Goal: Task Accomplishment & Management: Use online tool/utility

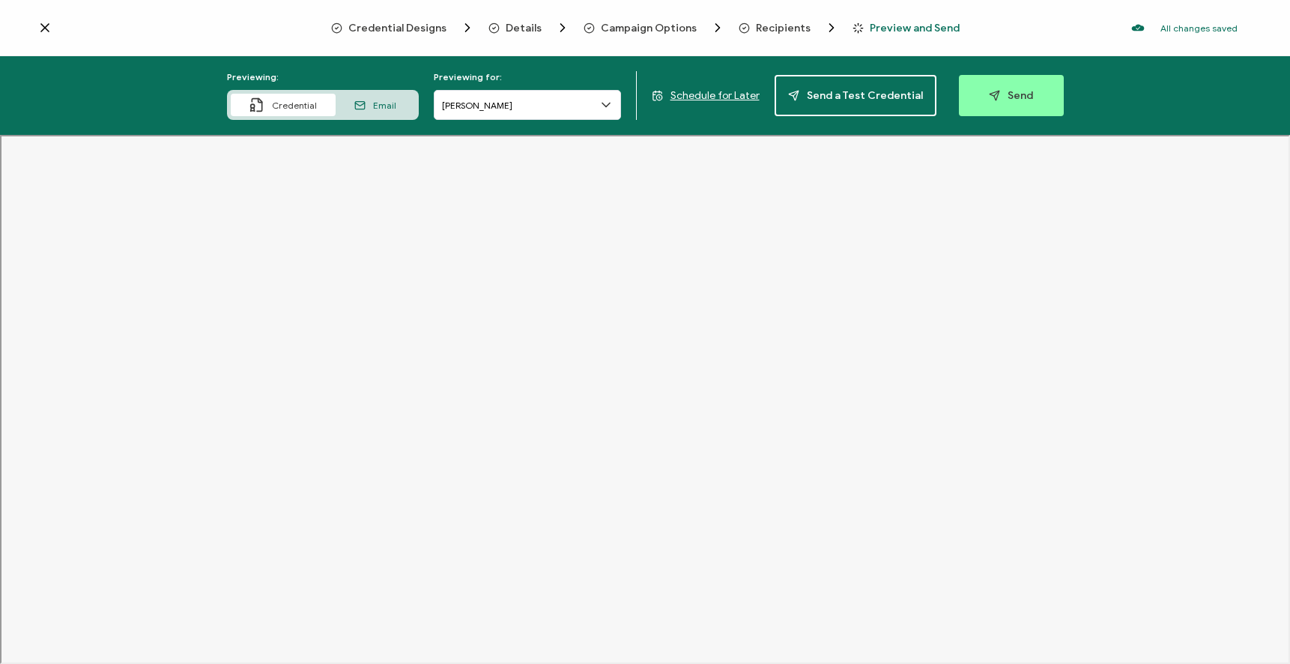
click at [378, 106] on span "Email" at bounding box center [384, 105] width 23 height 11
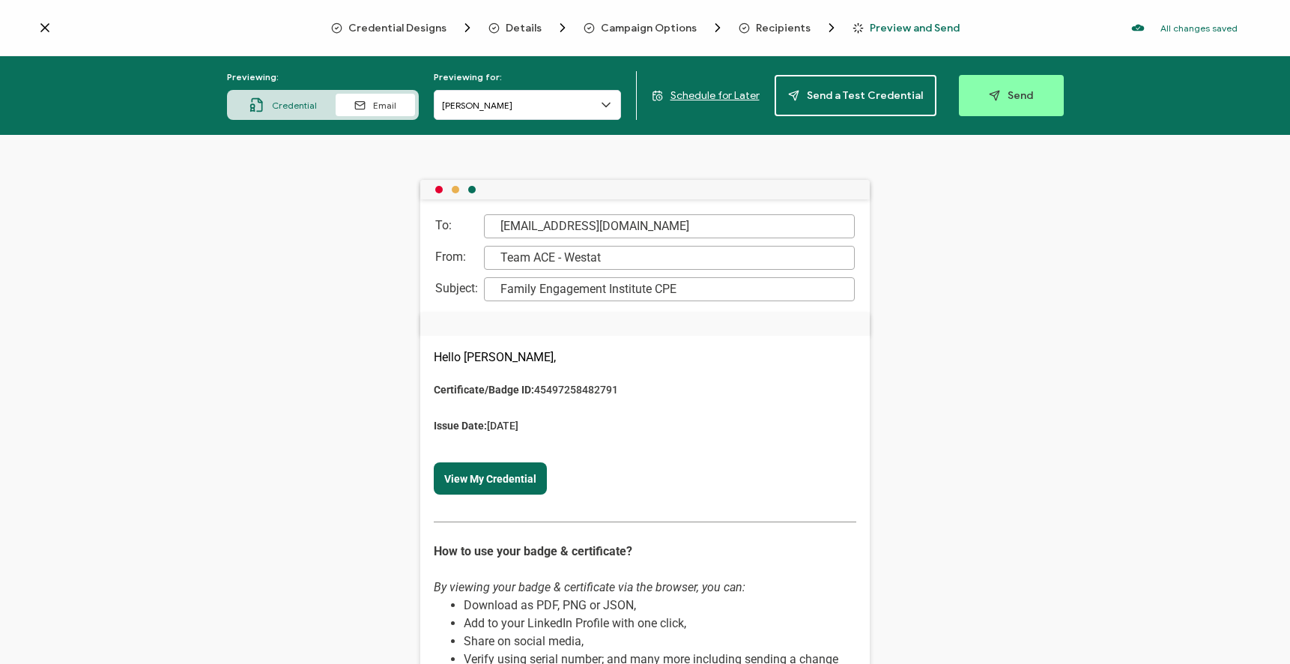
click at [294, 97] on div "Credential" at bounding box center [283, 105] width 105 height 22
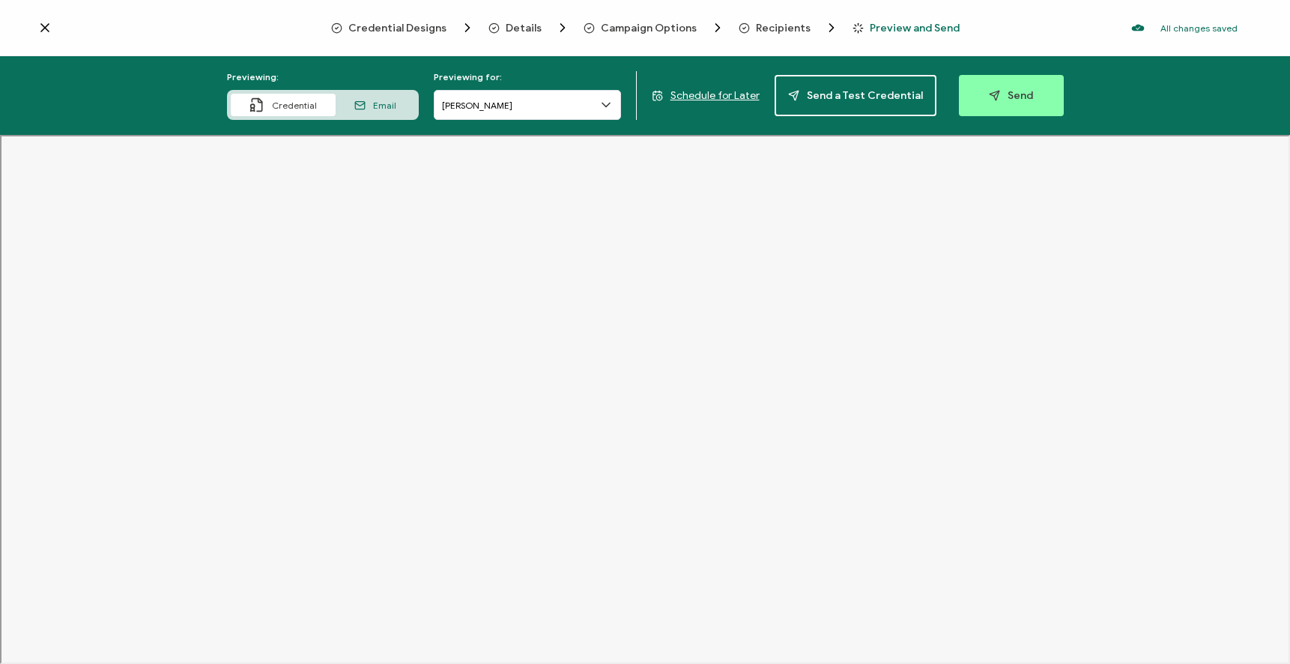
click at [384, 106] on span "Email" at bounding box center [384, 105] width 23 height 11
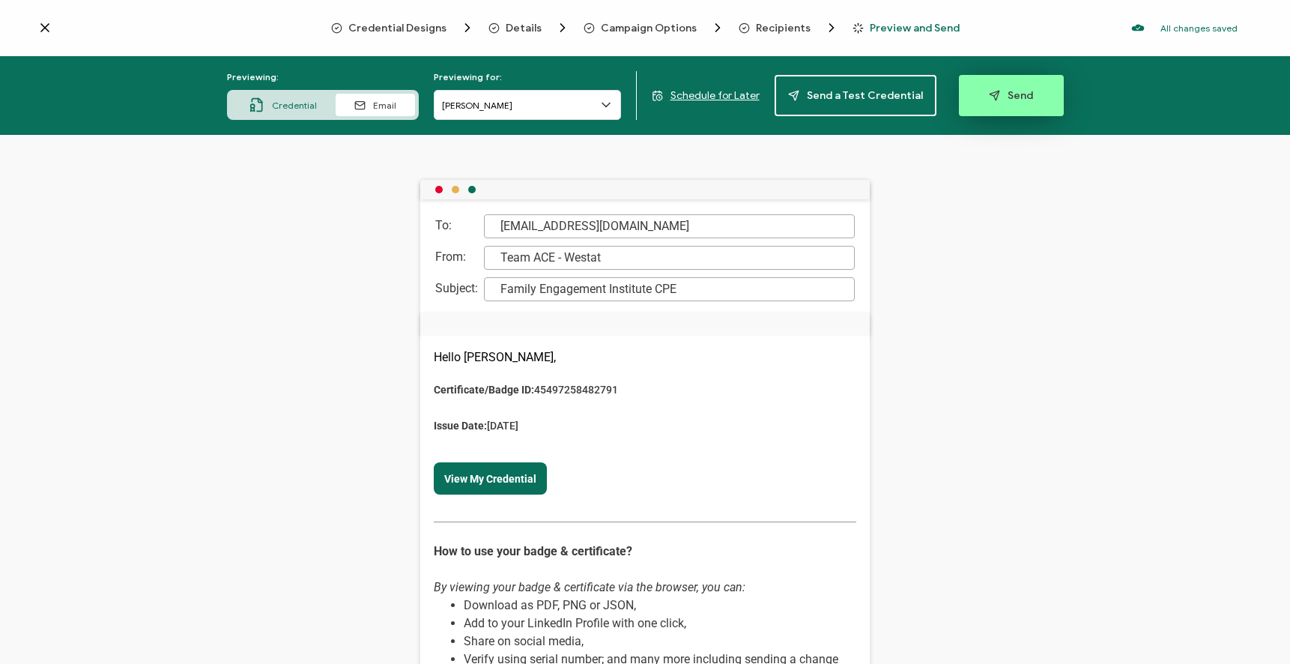
click at [995, 106] on button "Send" at bounding box center [1011, 95] width 105 height 41
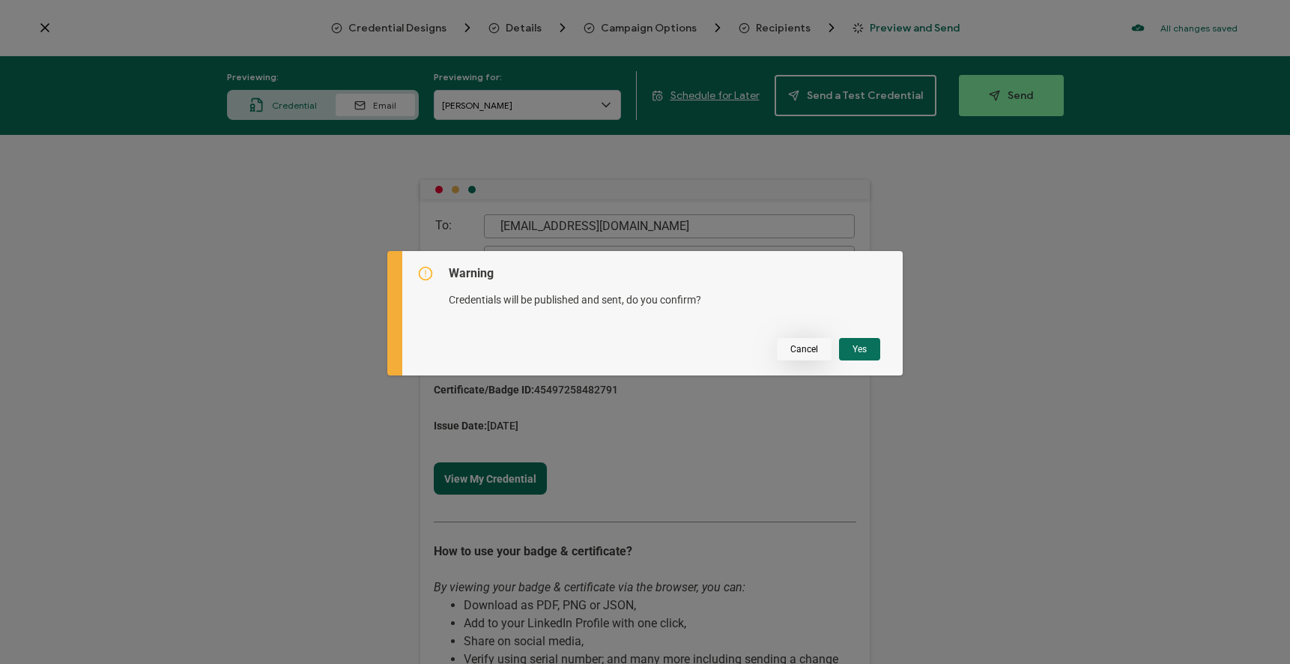
click at [790, 349] on span "Cancel" at bounding box center [804, 349] width 28 height 9
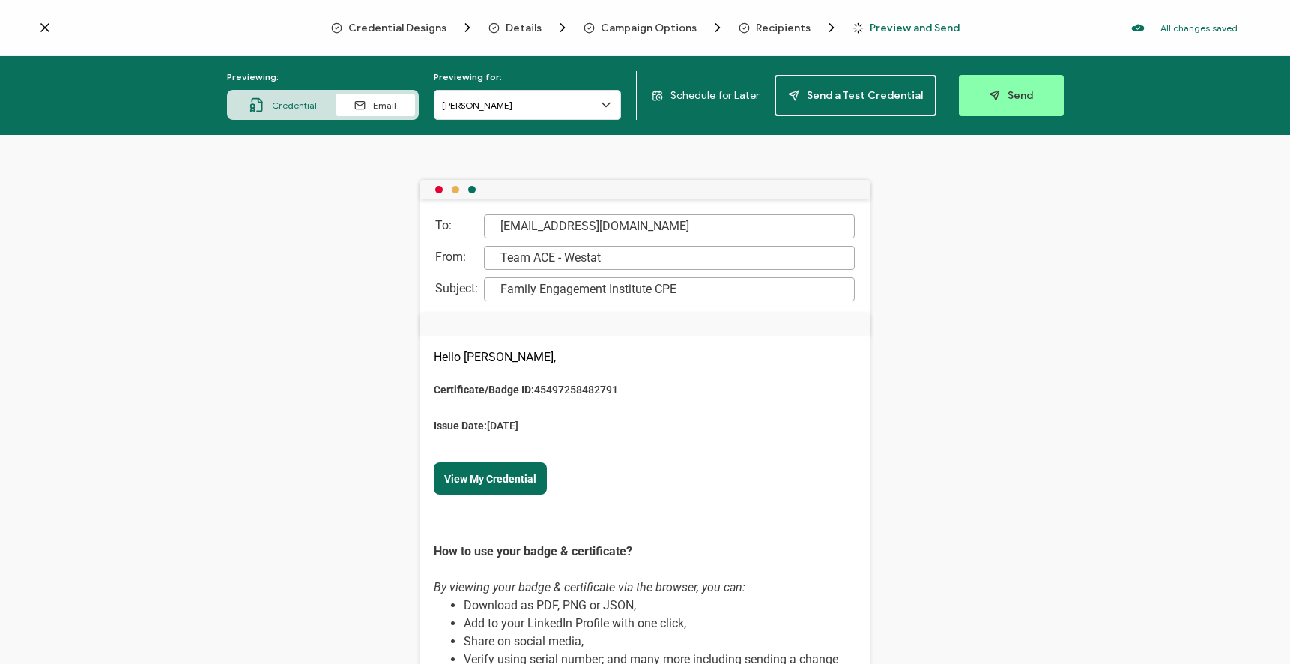
click at [526, 22] on span "Details" at bounding box center [524, 27] width 36 height 11
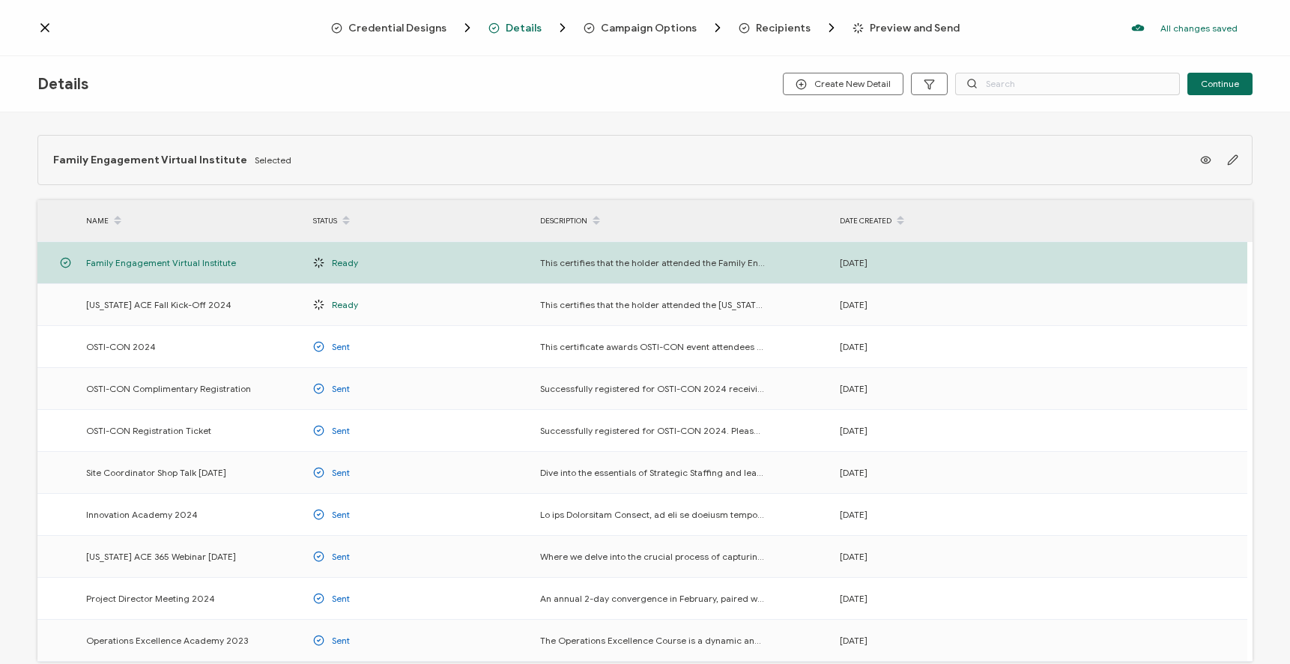
click at [633, 30] on span "Campaign Options" at bounding box center [649, 27] width 96 height 11
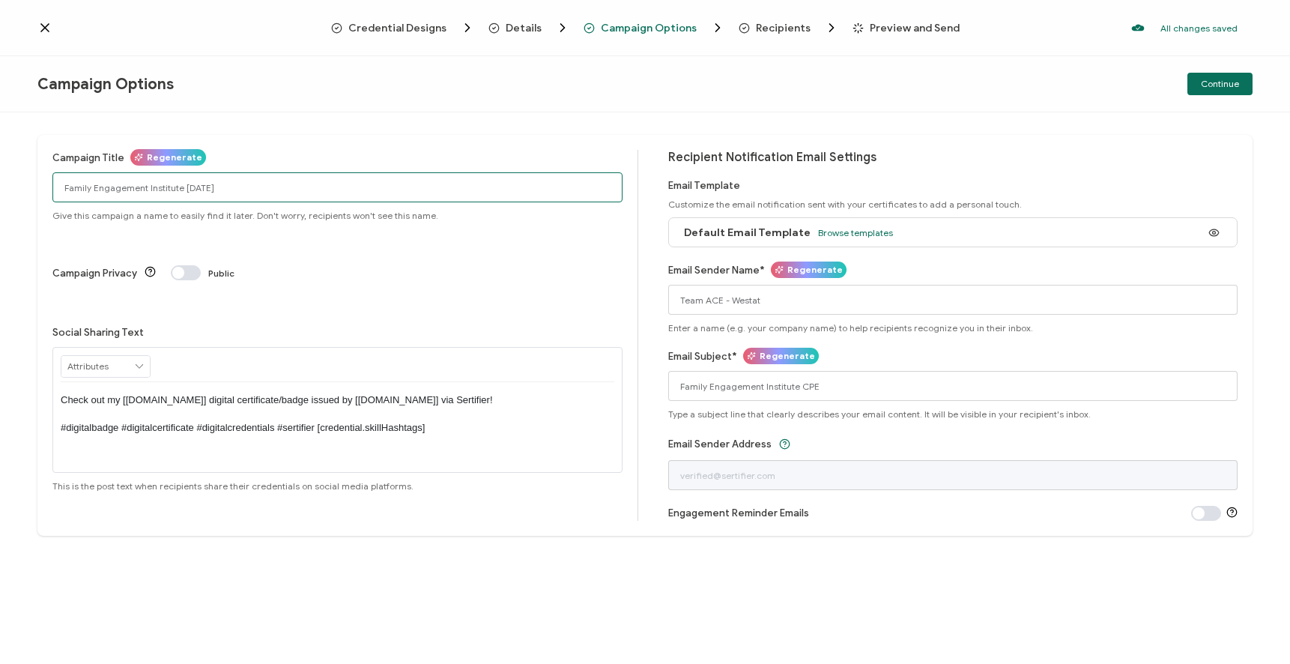
click at [144, 186] on input "Family Engagement Institute [DATE]" at bounding box center [337, 187] width 570 height 30
type input "Family Engagement Virtual Institute [DATE]"
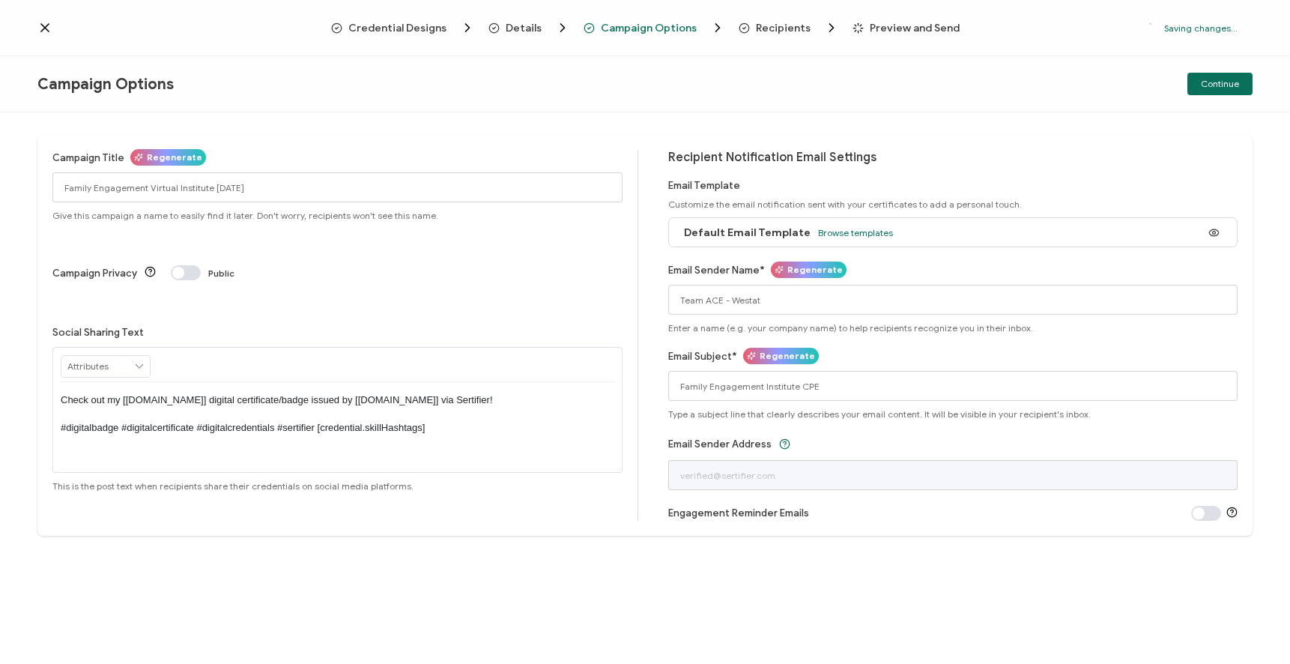
drag, startPoint x: 852, startPoint y: 624, endPoint x: 682, endPoint y: 464, distance: 233.2
click at [852, 624] on div "Campaign Title Regenerate Family Engagement Virtual Institute [DATE] Give this …" at bounding box center [645, 387] width 1290 height 551
click at [515, 26] on span "Details" at bounding box center [524, 27] width 36 height 11
click at [525, 23] on span "Details" at bounding box center [524, 27] width 36 height 11
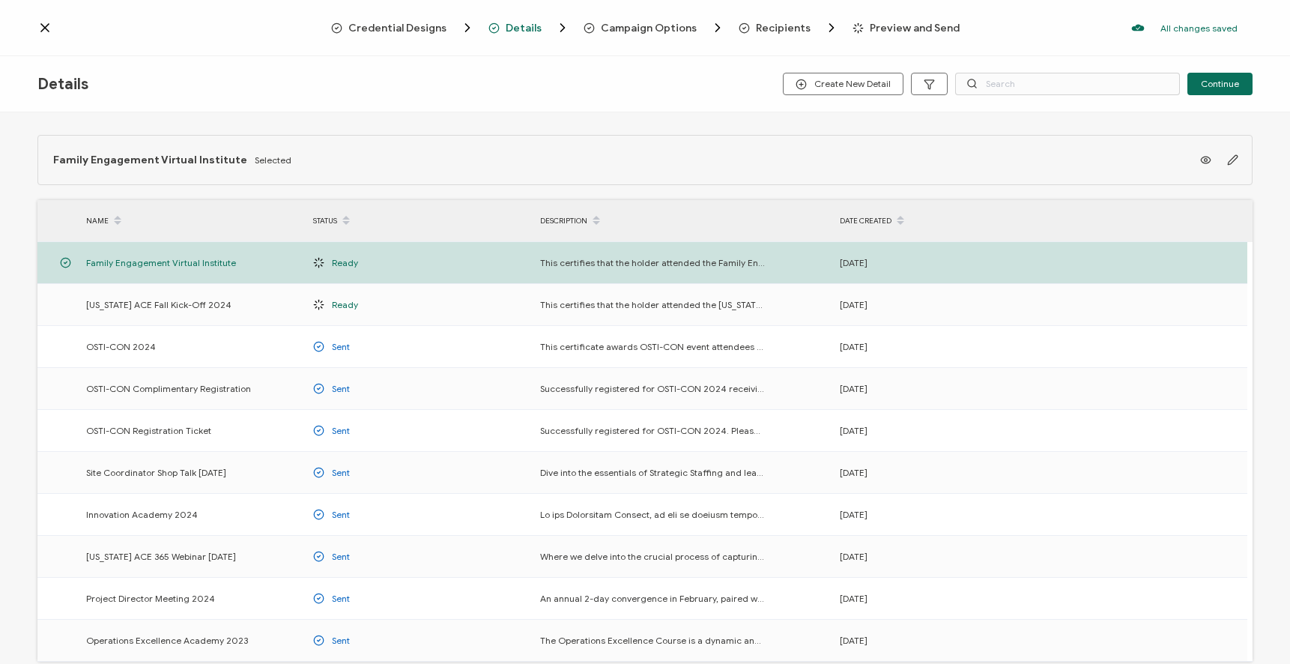
click at [395, 29] on span "Credential Designs" at bounding box center [397, 27] width 98 height 11
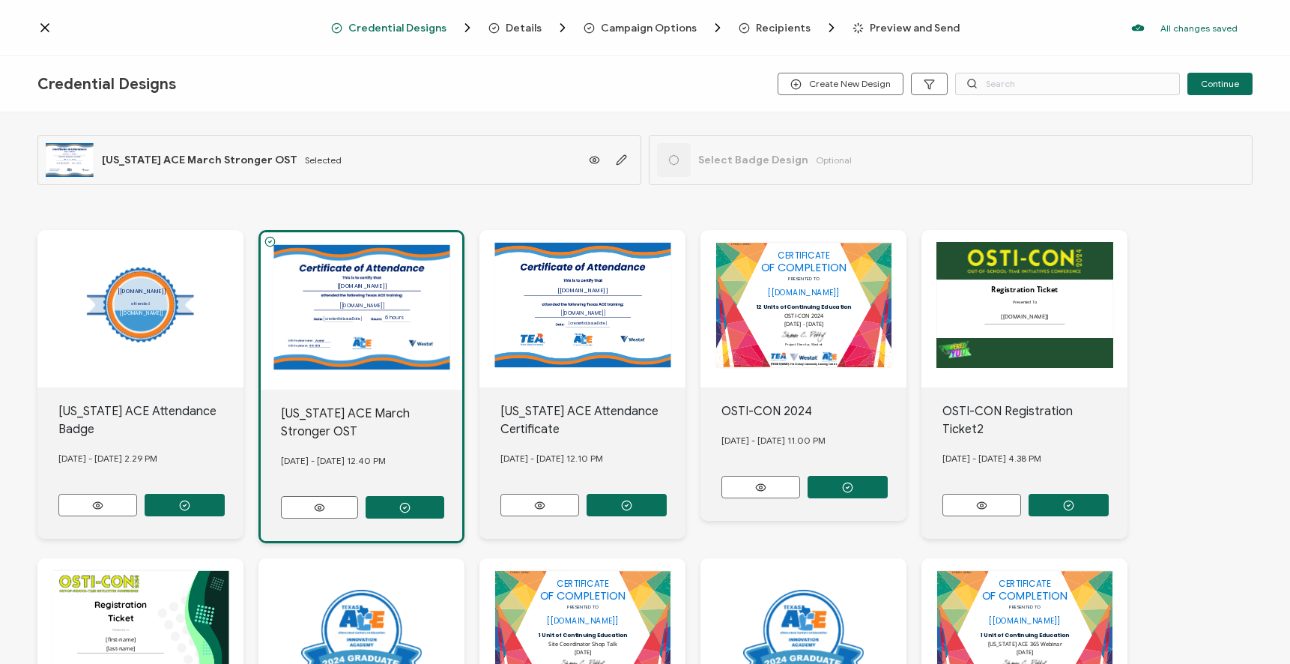
click at [661, 30] on span "Campaign Options" at bounding box center [649, 27] width 96 height 11
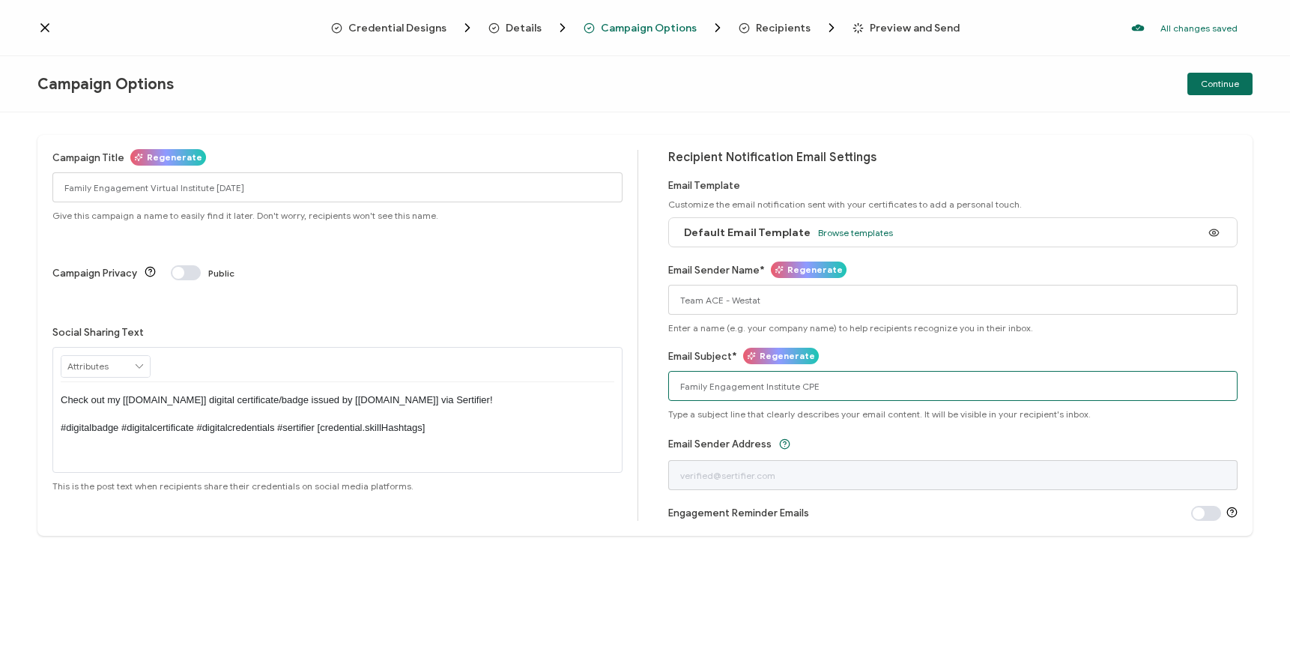
click at [760, 386] on input "Family Engagement Institute CPE" at bounding box center [953, 386] width 570 height 30
type input "Family Engagement Virtual Institute CPE"
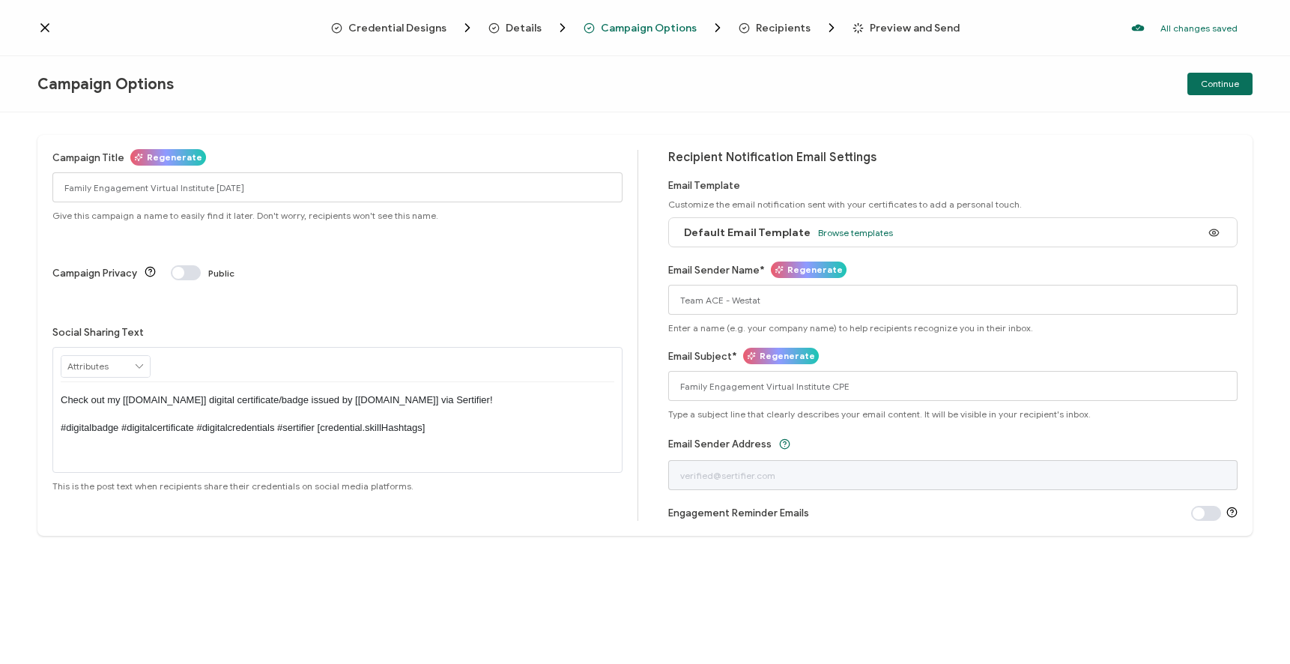
click at [1179, 355] on div "Email Subject* Regenerate Family Engagement Virtual Institute CPE Type a subjec…" at bounding box center [953, 383] width 570 height 71
click at [1220, 86] on span "Continue" at bounding box center [1220, 83] width 38 height 9
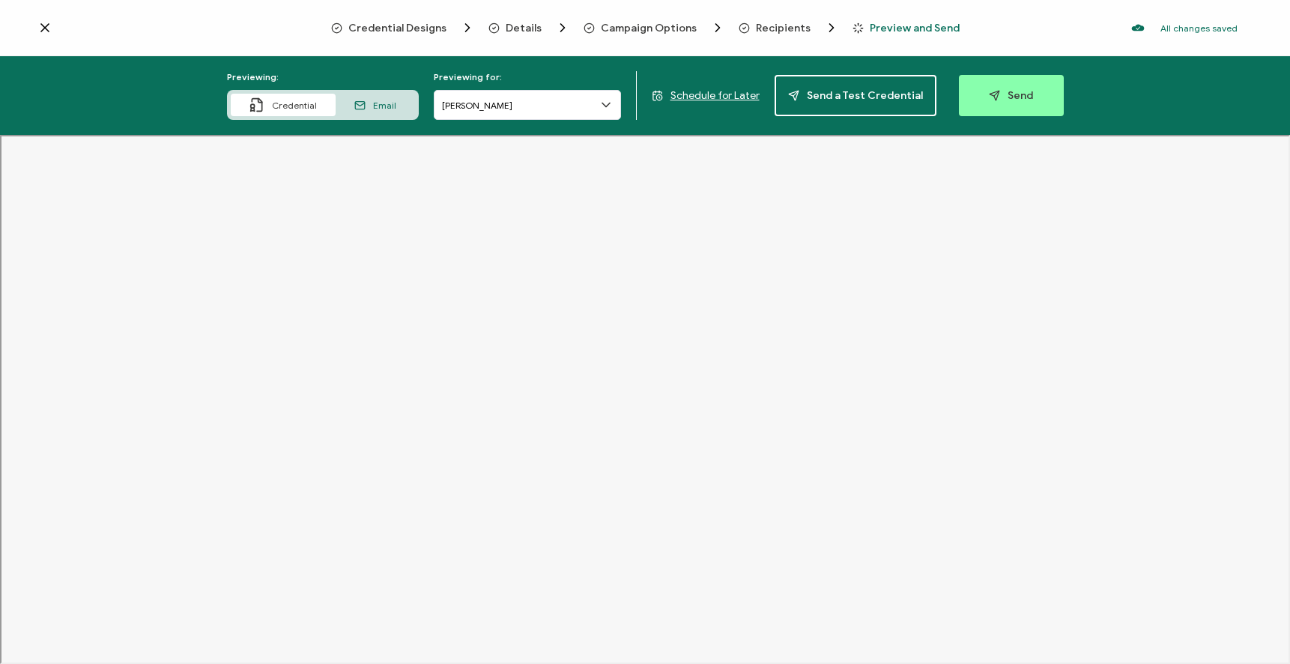
click at [612, 104] on icon at bounding box center [605, 104] width 15 height 15
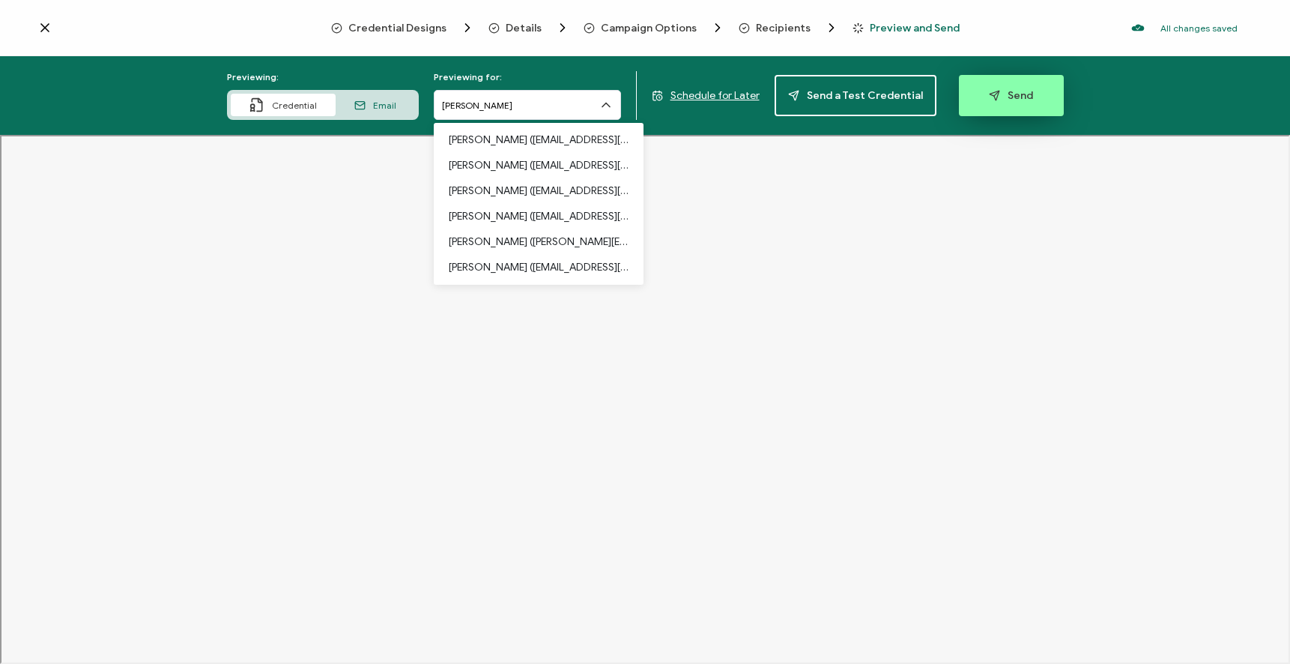
click at [991, 95] on icon "button" at bounding box center [994, 95] width 11 height 11
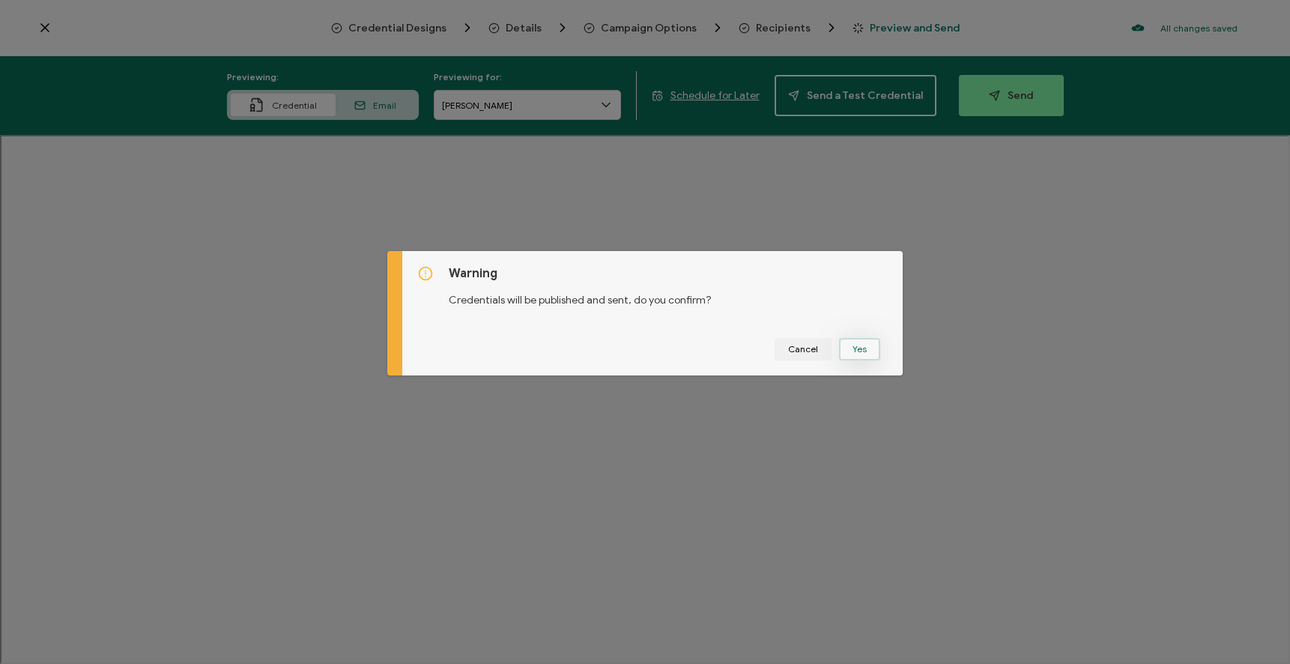
click at [865, 350] on button "Yes" at bounding box center [859, 349] width 41 height 22
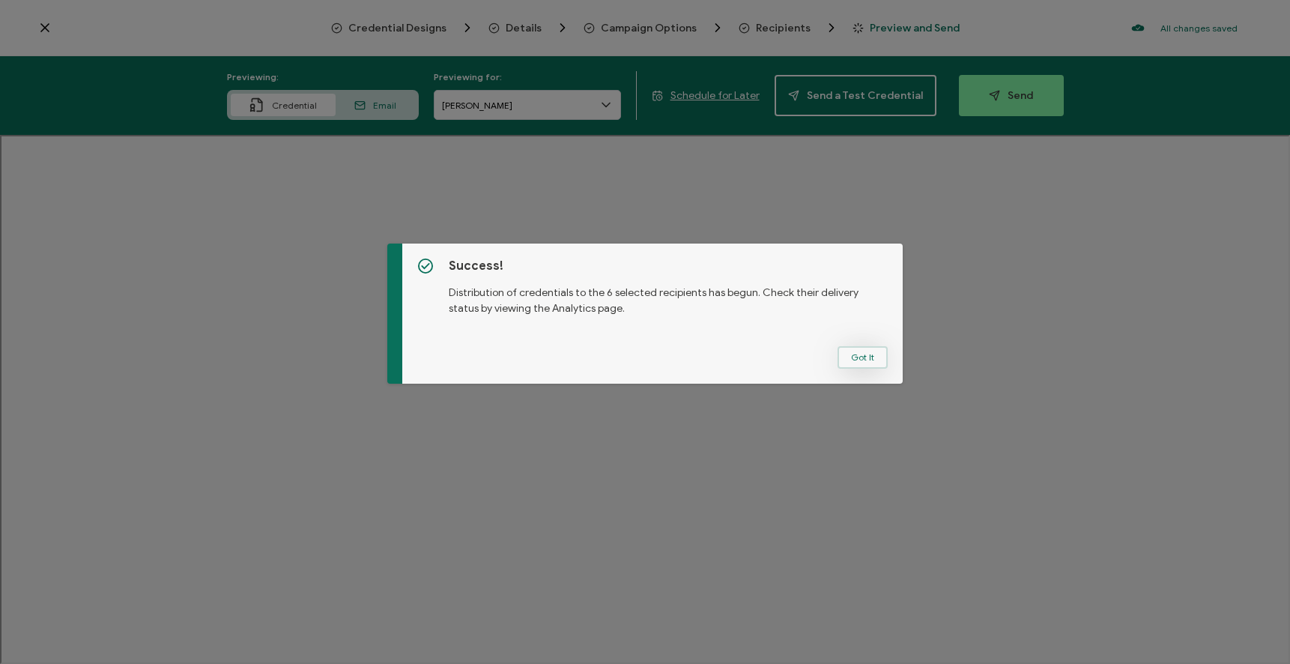
click at [863, 357] on button "Got It" at bounding box center [862, 357] width 50 height 22
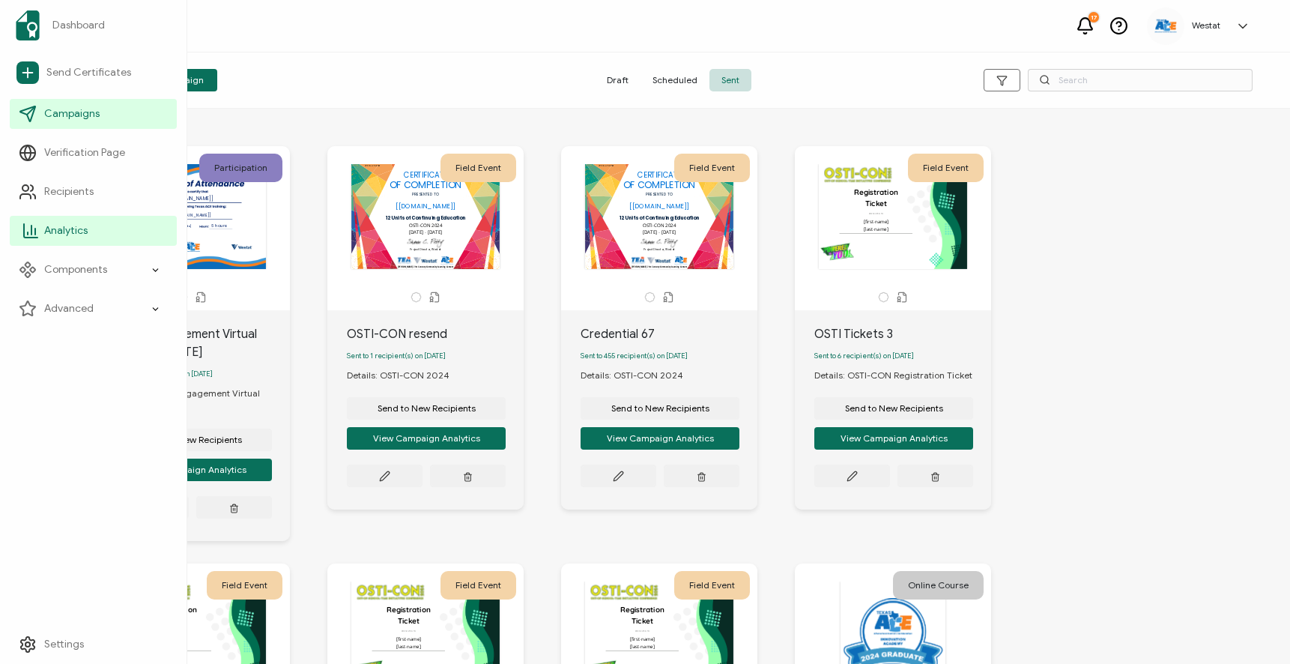
click at [82, 223] on span "Analytics" at bounding box center [65, 230] width 43 height 15
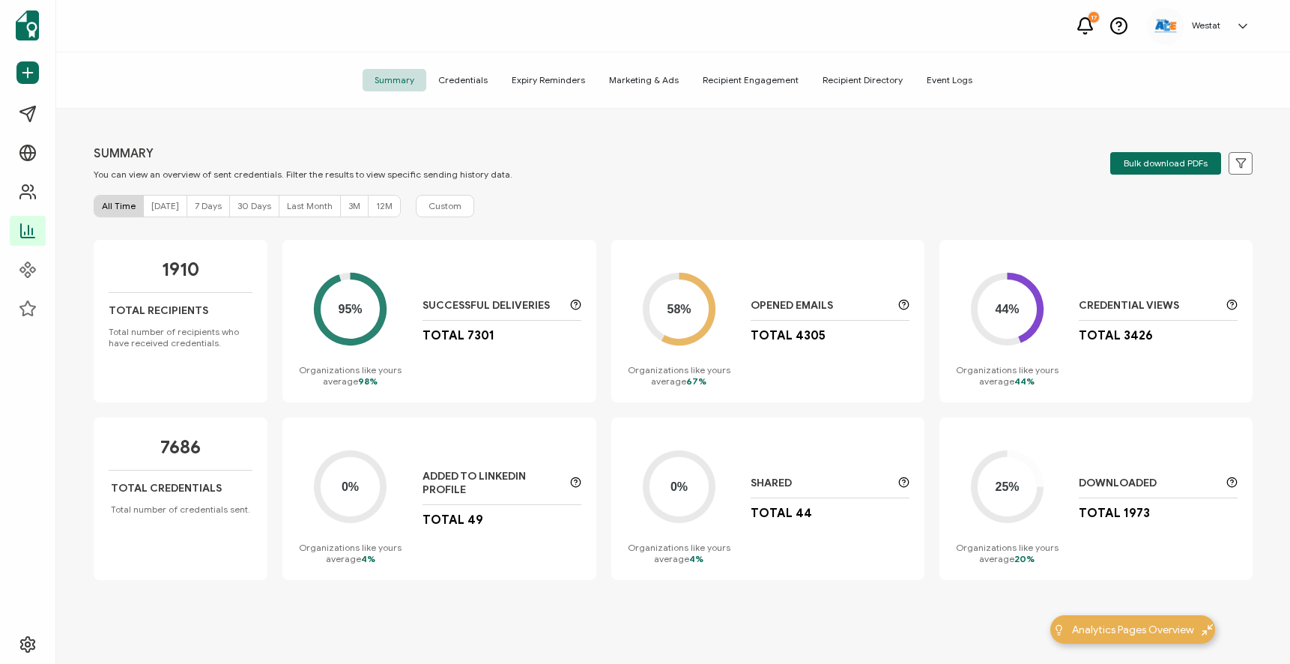
click at [159, 203] on span "[DATE]" at bounding box center [165, 205] width 28 height 11
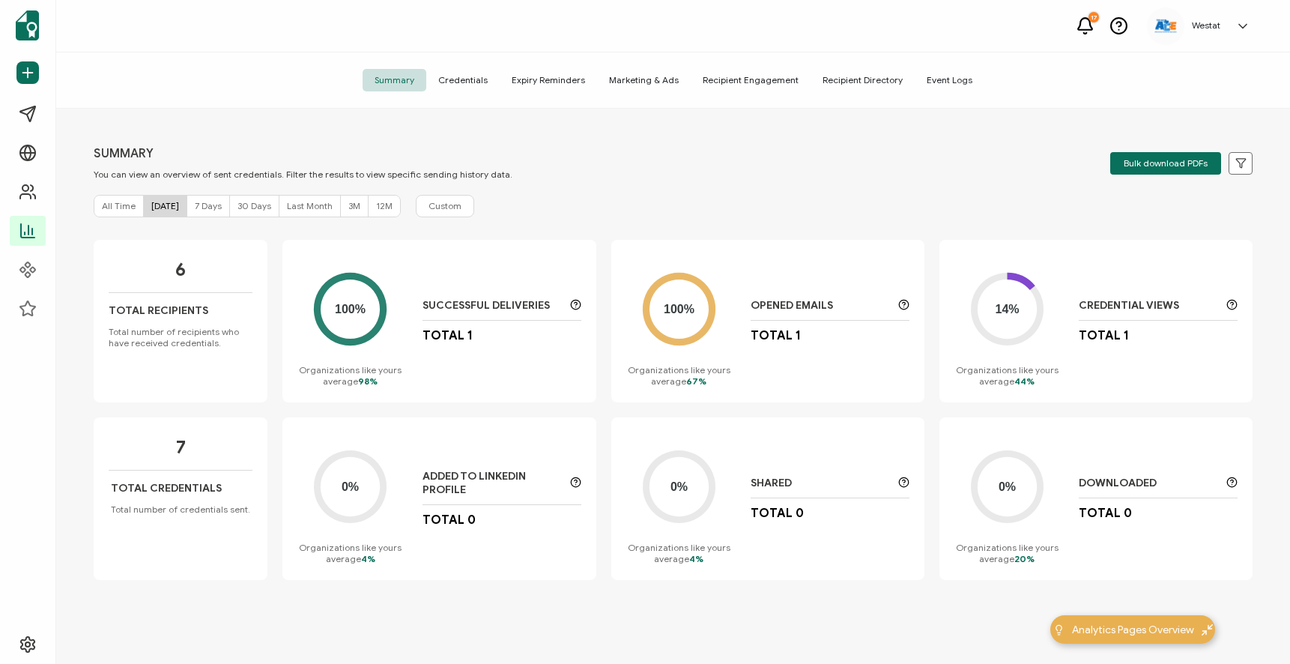
click at [484, 81] on span "Credentials" at bounding box center [462, 80] width 73 height 22
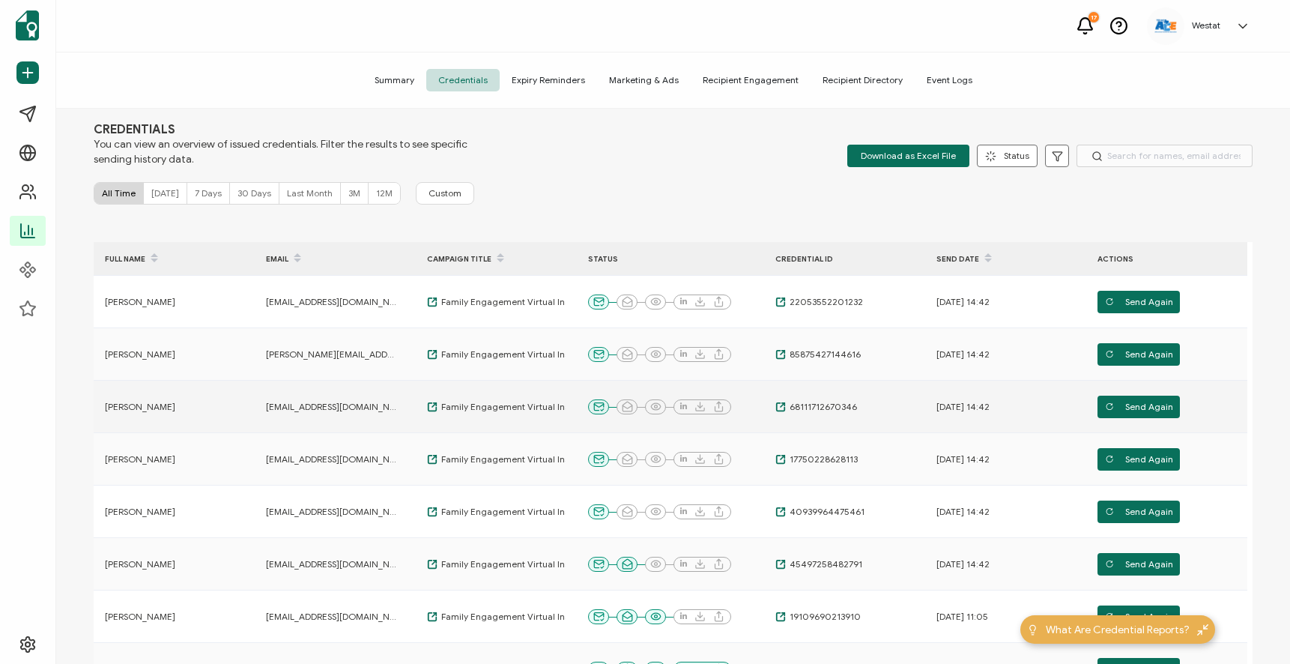
scroll to position [25, 0]
